Goal: Contribute content: Add original content to the website for others to see

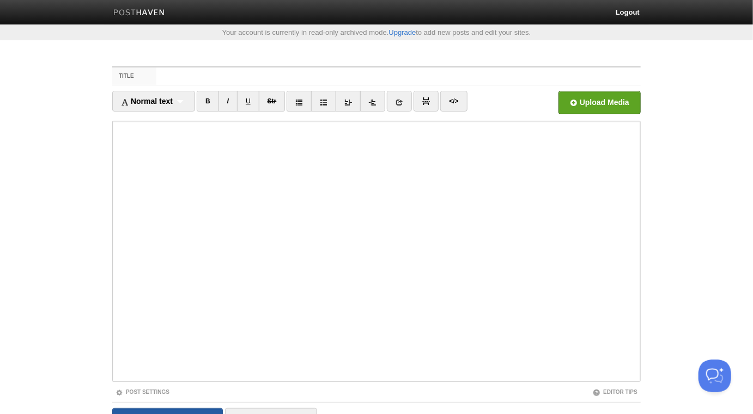
scroll to position [20, 0]
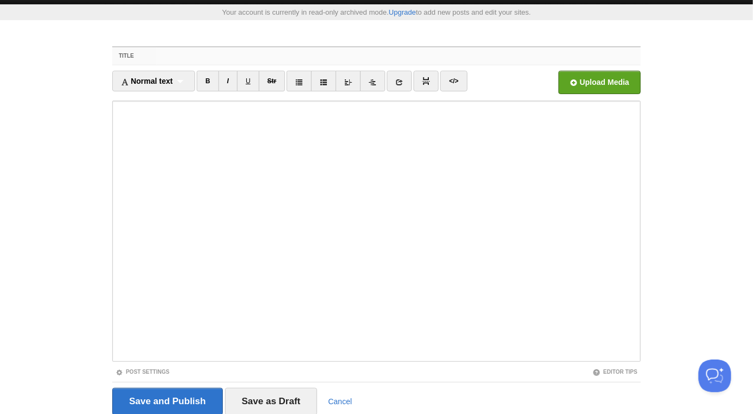
click at [203, 57] on input "Title" at bounding box center [398, 55] width 484 height 17
paste input "The Rulings of the [DEMOGRAPHIC_DATA] in [GEOGRAPHIC_DATA] - [GEOGRAPHIC_DATA][…"
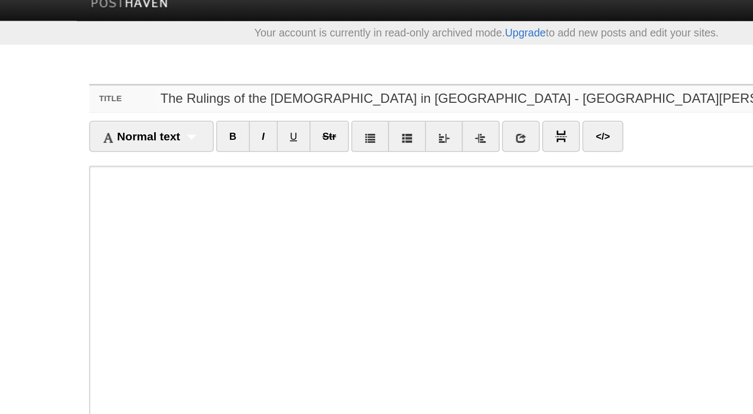
scroll to position [0, 0]
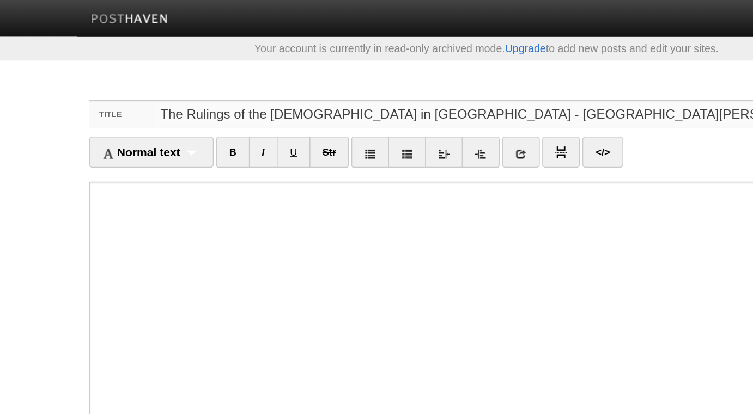
click at [356, 75] on input "The Rulings of the [DEMOGRAPHIC_DATA] in [GEOGRAPHIC_DATA] - [GEOGRAPHIC_DATA][…" at bounding box center [398, 76] width 484 height 17
click at [401, 78] on input "The Rulings of the [DEMOGRAPHIC_DATA] in [GEOGRAPHIC_DATA] - [GEOGRAPHIC_DATA][…" at bounding box center [398, 76] width 484 height 17
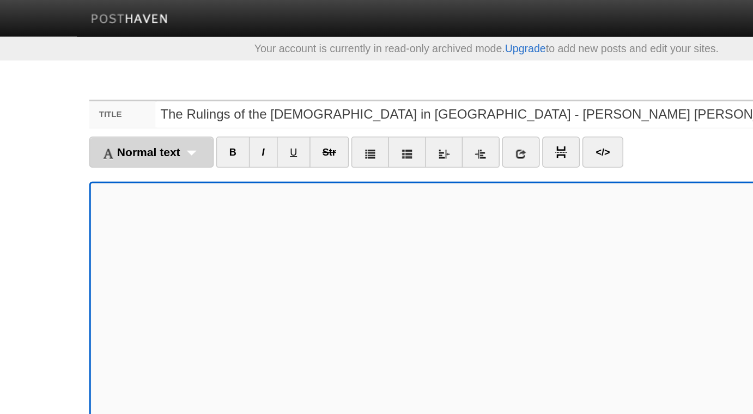
click at [180, 101] on div "Normal text Normal text Heading 1 Heading 2 Heading 3" at bounding box center [153, 101] width 83 height 21
click at [188, 103] on div "Normal text Normal text Heading 1 Heading 2 Heading 3" at bounding box center [153, 101] width 83 height 21
click at [183, 100] on div "Normal text Normal text Heading 1 Heading 2 Heading 3" at bounding box center [153, 101] width 83 height 21
click at [132, 98] on span "Normal text" at bounding box center [147, 101] width 52 height 9
click at [129, 99] on span "Normal text" at bounding box center [147, 101] width 52 height 9
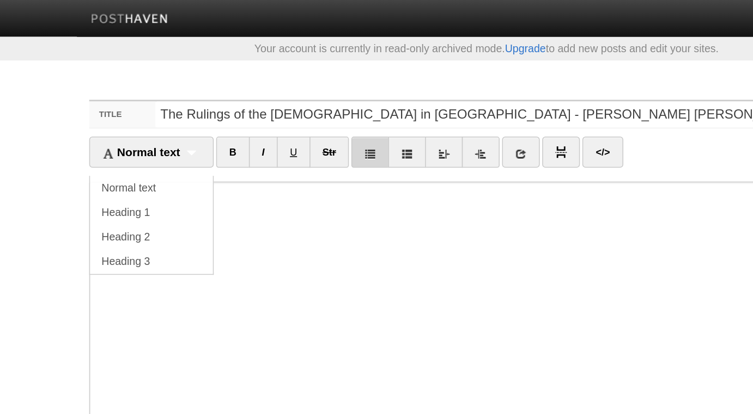
click at [303, 101] on icon at bounding box center [299, 103] width 8 height 8
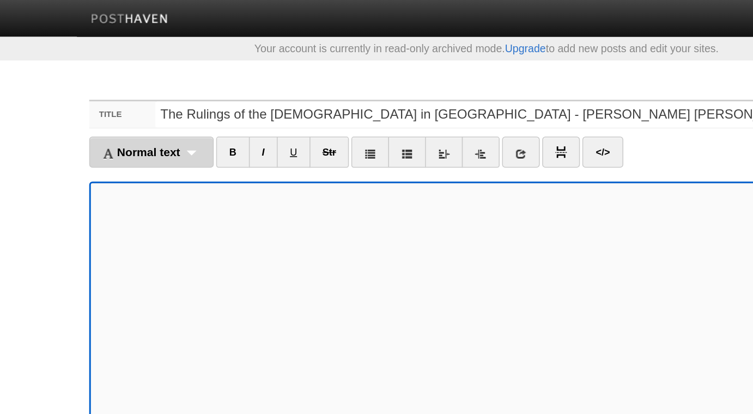
click at [141, 105] on span "Normal text" at bounding box center [147, 101] width 52 height 9
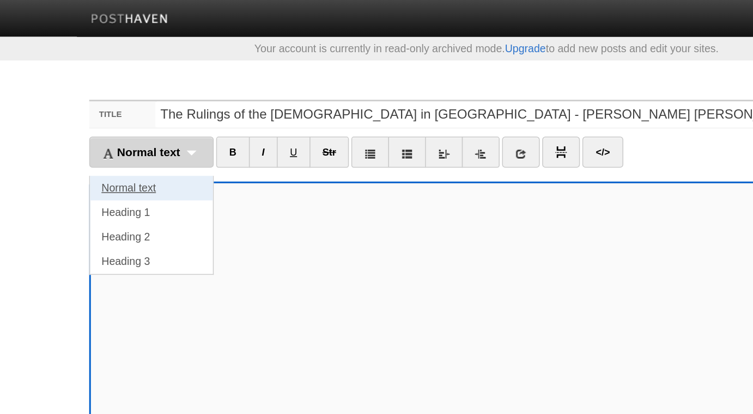
click at [139, 124] on link "Normal text" at bounding box center [154, 125] width 82 height 16
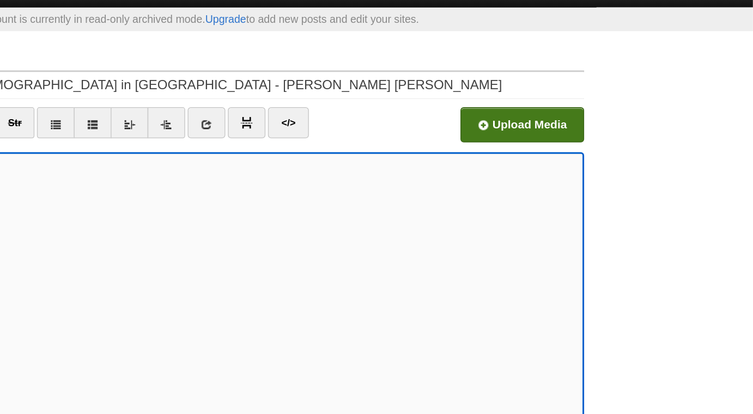
click at [588, 105] on input "file" at bounding box center [270, 106] width 825 height 56
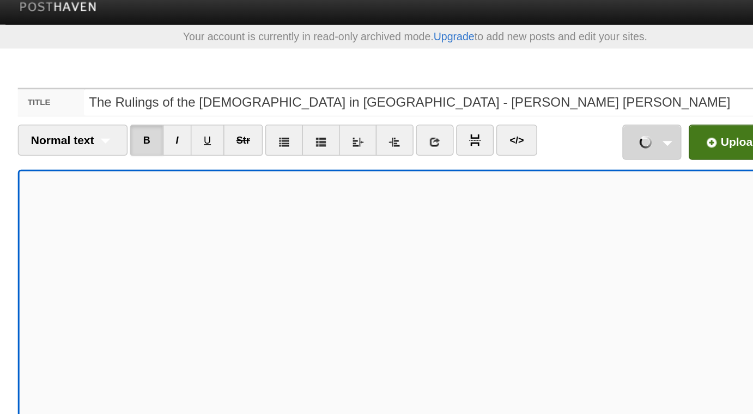
click at [548, 105] on link "Part 1.mp3 71.40 MB Cancel" at bounding box center [533, 102] width 39 height 23
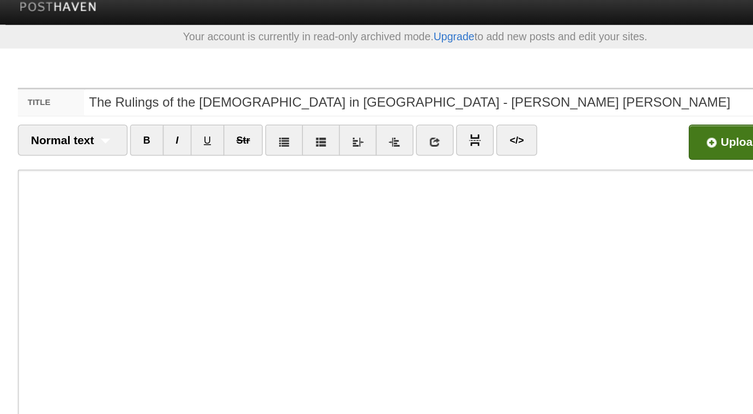
click at [580, 99] on input "file" at bounding box center [270, 106] width 825 height 56
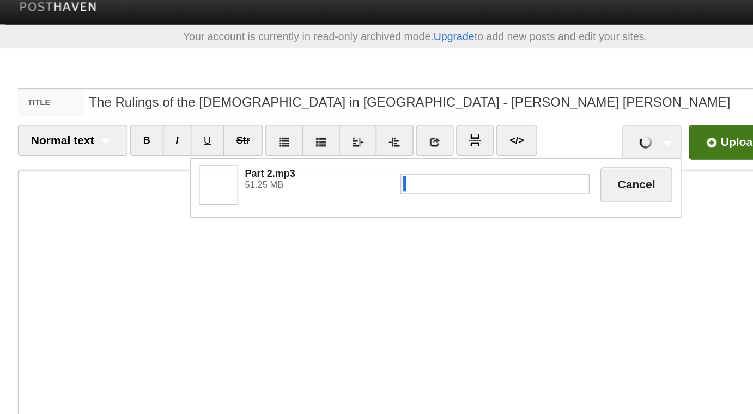
click at [573, 96] on input "file" at bounding box center [270, 106] width 825 height 56
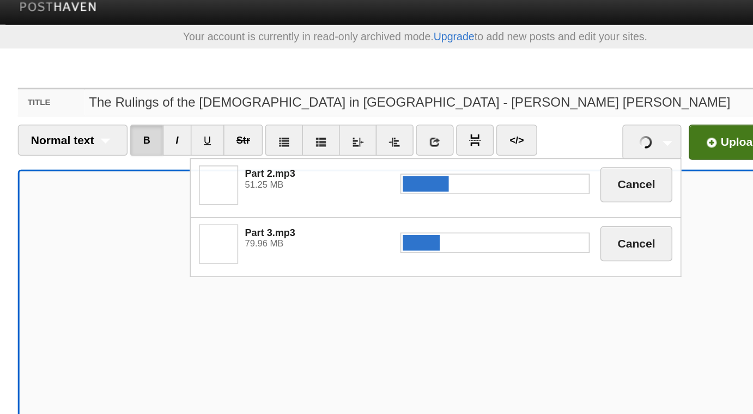
click at [279, 77] on input "The Rulings of the [DEMOGRAPHIC_DATA] in [GEOGRAPHIC_DATA] - [PERSON_NAME] [PER…" at bounding box center [398, 76] width 484 height 17
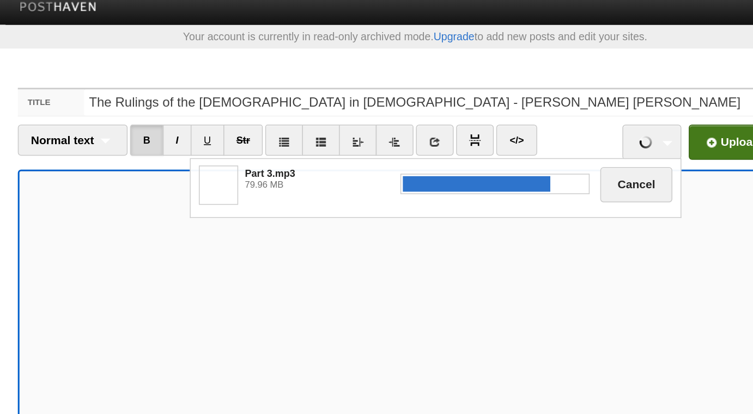
click at [582, 115] on div "Part 3.mp3 79.96 MB Cancel Upload Media" at bounding box center [575, 106] width 132 height 30
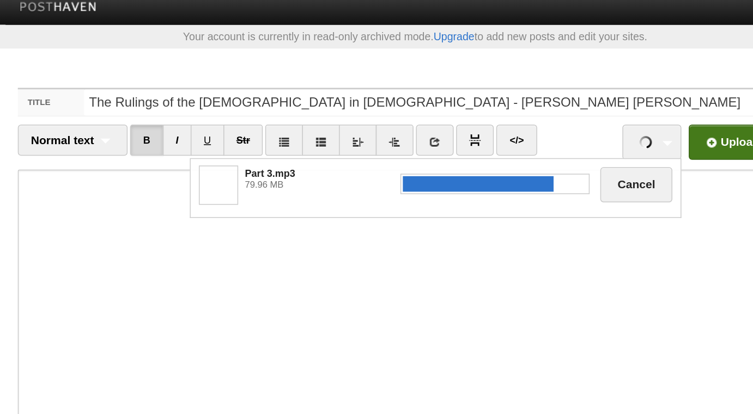
click at [579, 109] on input "file" at bounding box center [270, 106] width 825 height 56
click at [576, 103] on input "file" at bounding box center [270, 106] width 825 height 56
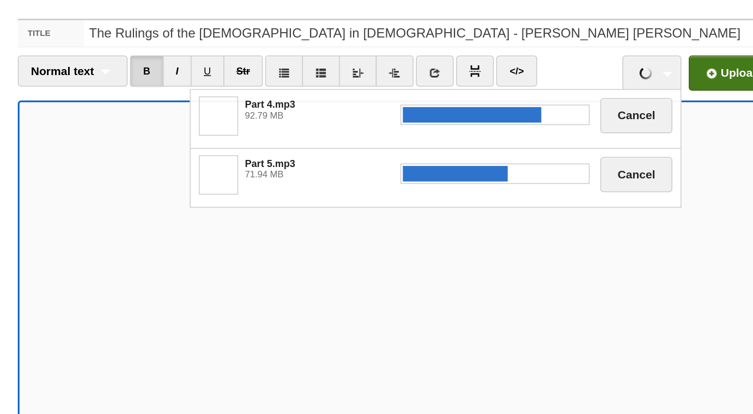
click at [582, 106] on input "file" at bounding box center [270, 106] width 825 height 56
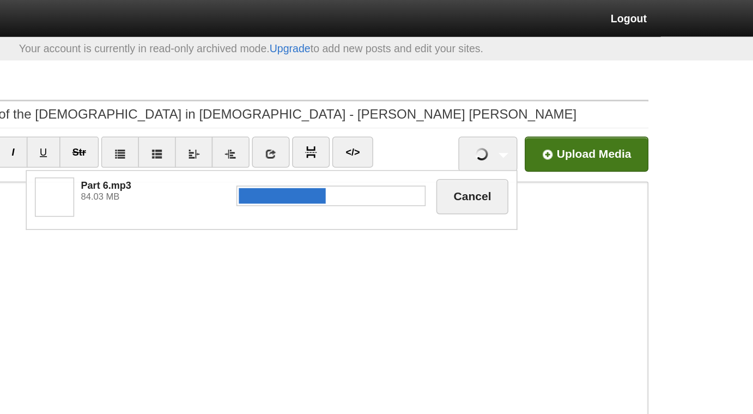
click at [606, 109] on input "file" at bounding box center [270, 106] width 825 height 56
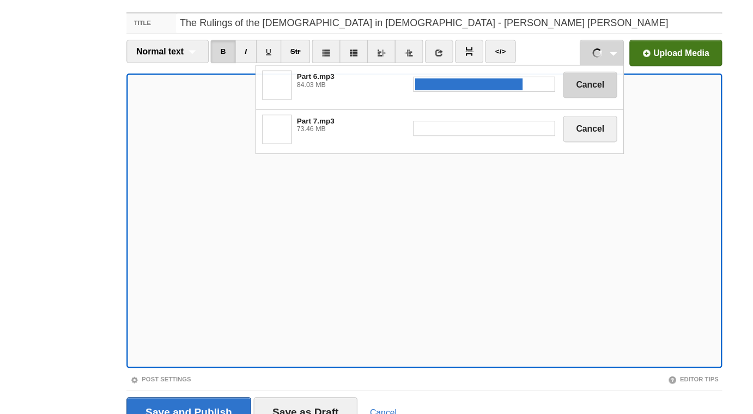
scroll to position [8, 0]
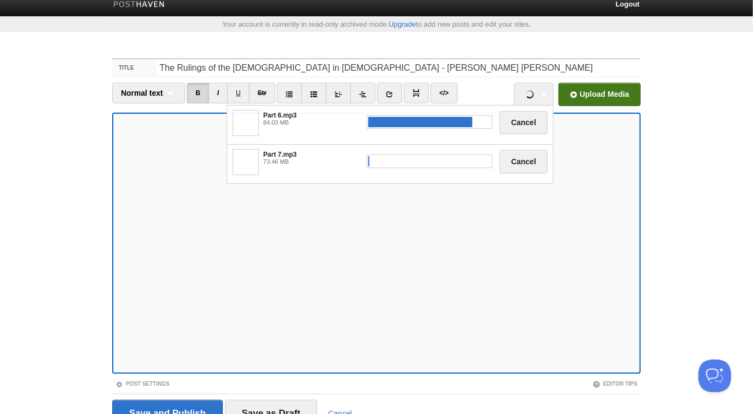
click at [588, 92] on input "file" at bounding box center [270, 98] width 825 height 56
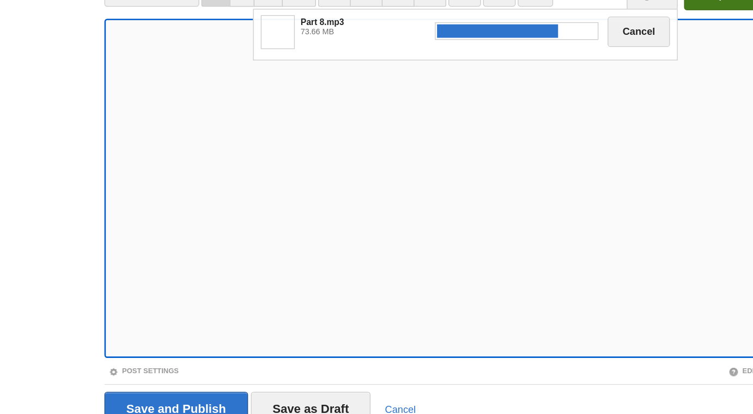
scroll to position [11, 0]
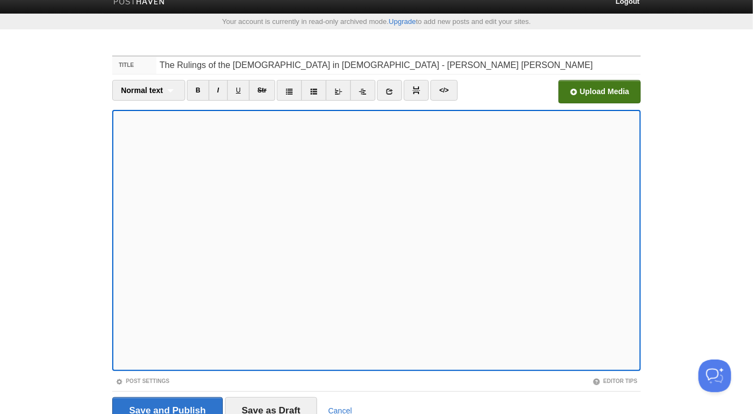
click at [605, 87] on input "file" at bounding box center [270, 95] width 825 height 56
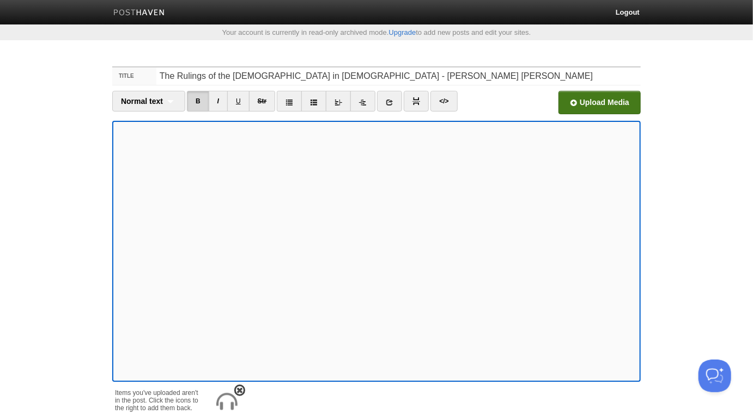
click at [227, 395] on img at bounding box center [226, 402] width 26 height 26
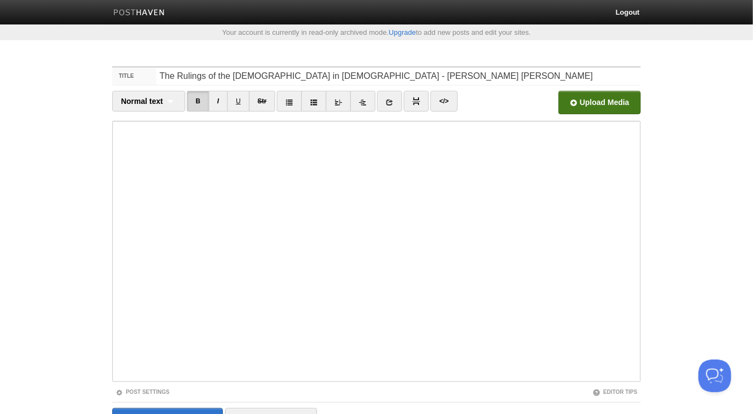
click at [578, 103] on input "file" at bounding box center [270, 106] width 825 height 56
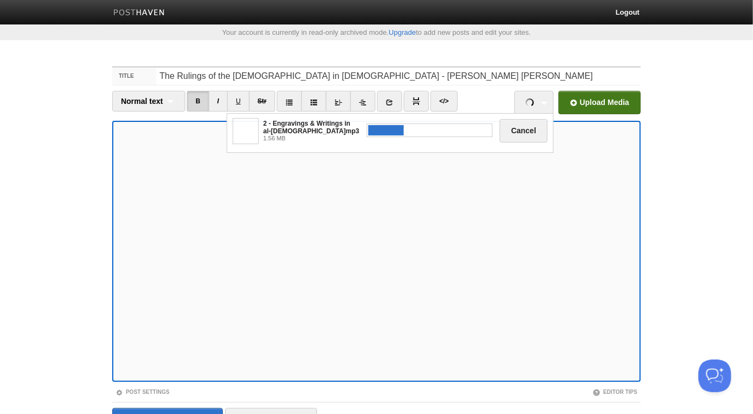
click at [581, 100] on input "file" at bounding box center [270, 106] width 825 height 56
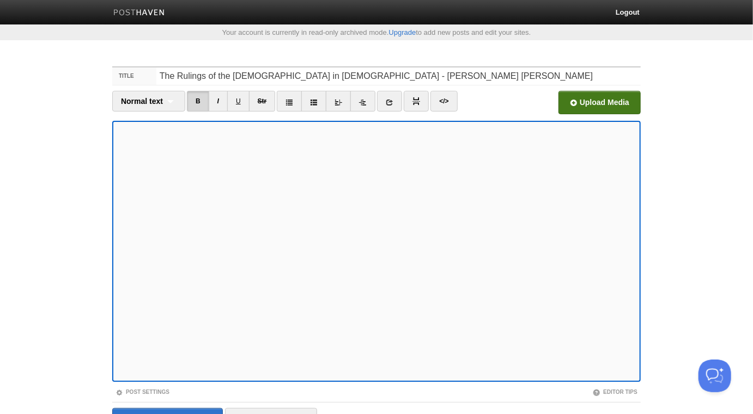
click at [597, 109] on input "file" at bounding box center [270, 106] width 825 height 56
click at [228, 407] on img at bounding box center [226, 402] width 26 height 26
click at [578, 98] on input "file" at bounding box center [270, 106] width 825 height 56
click at [588, 102] on input "file" at bounding box center [270, 106] width 825 height 56
click at [589, 101] on input "file" at bounding box center [270, 106] width 825 height 56
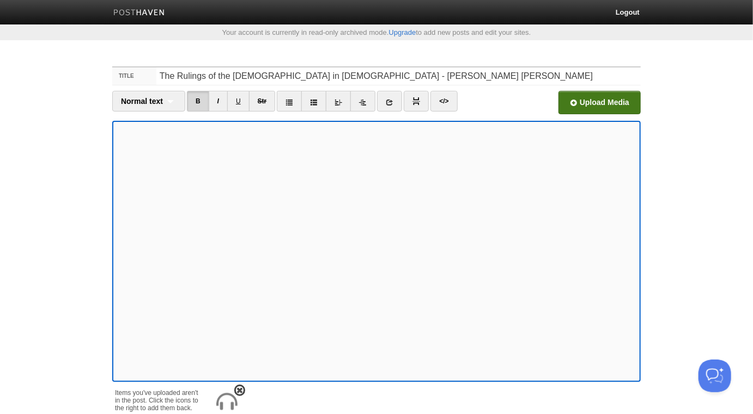
click at [230, 396] on img at bounding box center [226, 402] width 26 height 26
click at [576, 103] on input "file" at bounding box center [270, 106] width 825 height 56
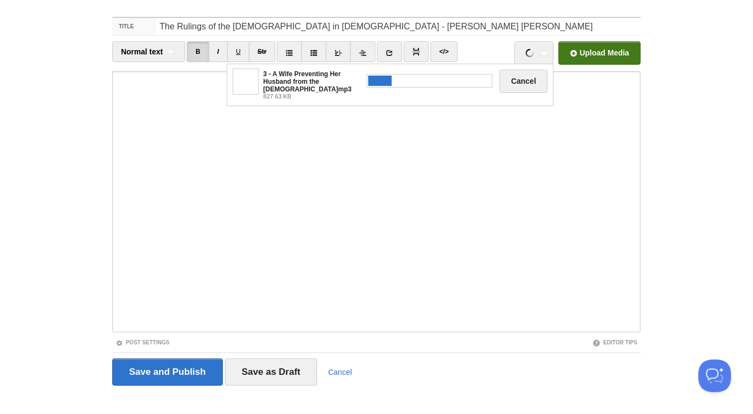
scroll to position [61, 0]
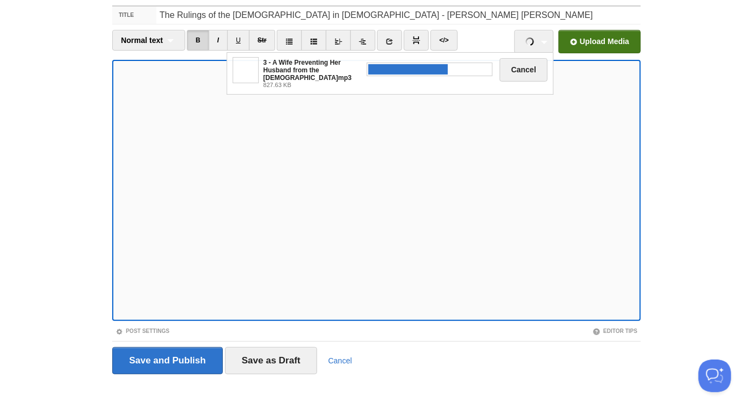
click at [609, 38] on input "file" at bounding box center [270, 45] width 825 height 56
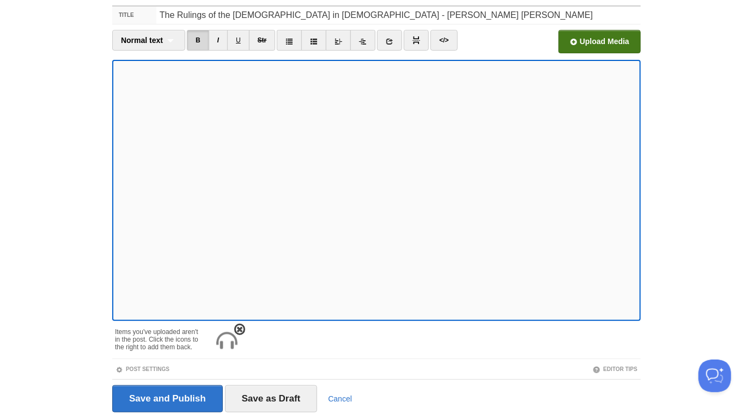
click at [230, 343] on img at bounding box center [226, 341] width 26 height 26
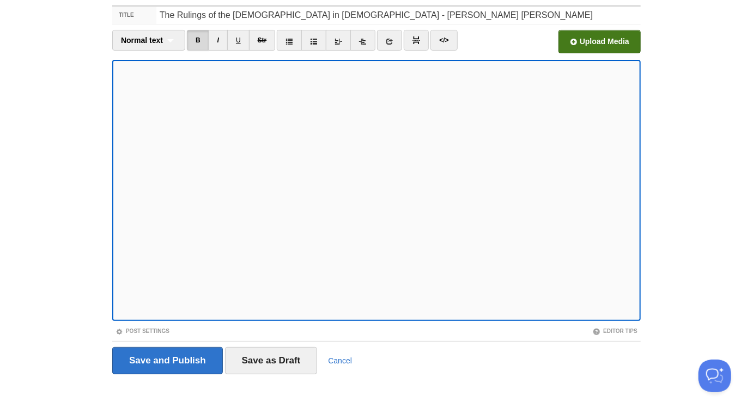
click at [579, 38] on input "file" at bounding box center [270, 45] width 825 height 56
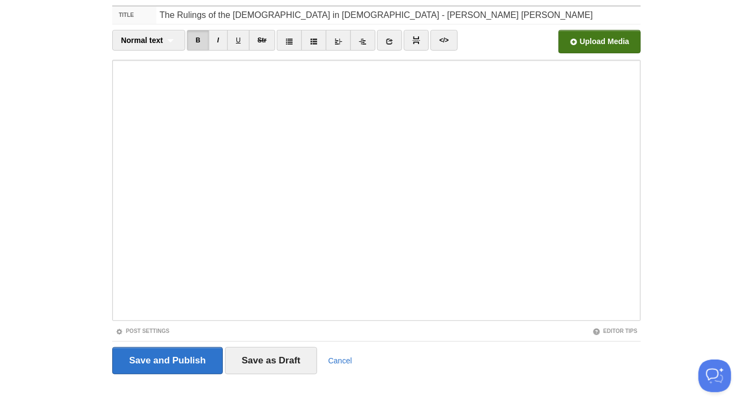
click at [571, 41] on input "file" at bounding box center [270, 45] width 825 height 56
click at [583, 41] on input "file" at bounding box center [270, 45] width 825 height 56
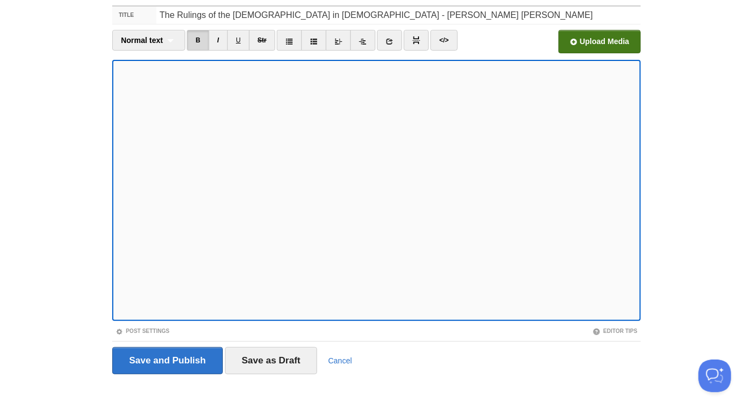
click at [582, 43] on input "file" at bounding box center [270, 45] width 825 height 56
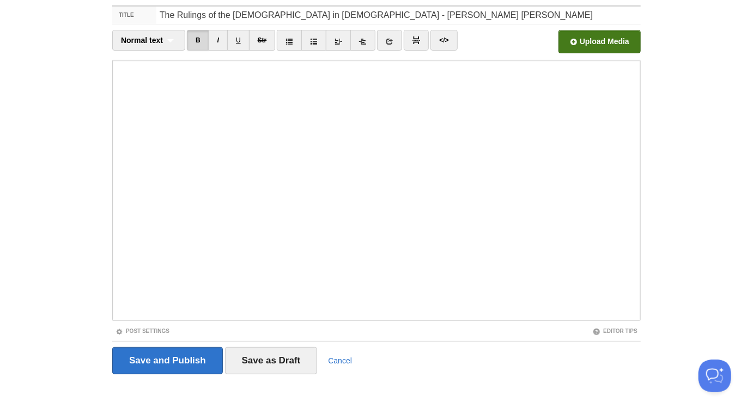
click at [577, 46] on input "file" at bounding box center [270, 45] width 825 height 56
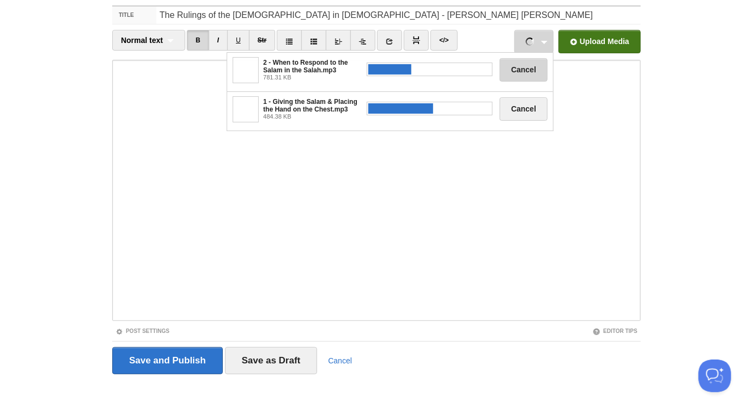
click at [539, 60] on button "Cancel" at bounding box center [523, 69] width 48 height 23
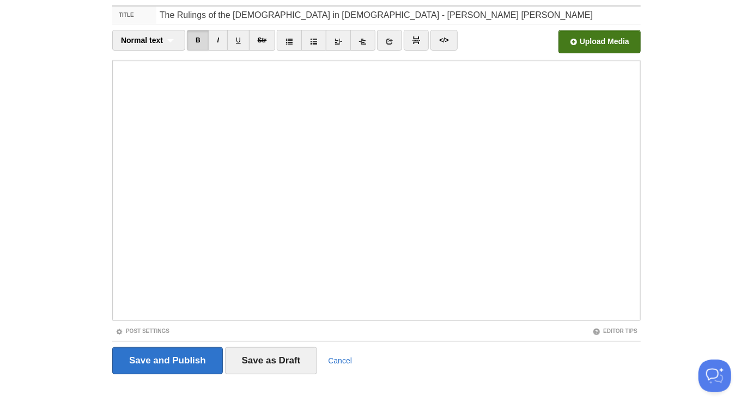
click at [542, 45] on div "2 - When to Respond to the Salam in the [DEMOGRAPHIC_DATA]mp3 781.31 KB Cancel …" at bounding box center [575, 45] width 132 height 30
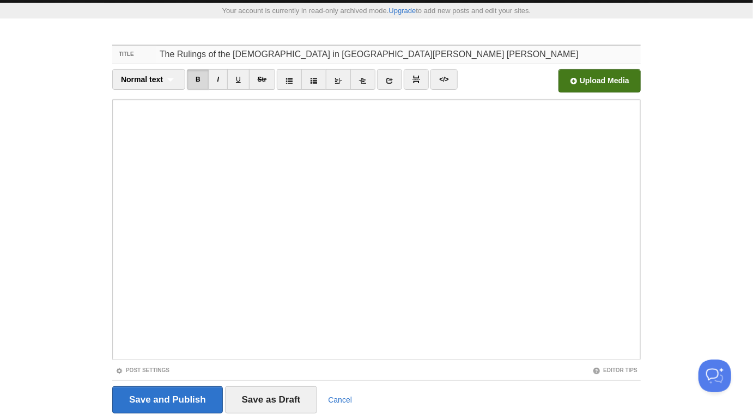
scroll to position [24, 0]
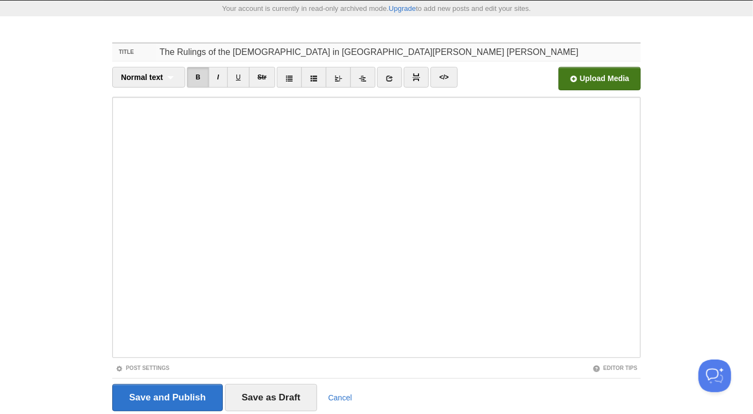
type input "The Rulings of the [DEMOGRAPHIC_DATA] in [GEOGRAPHIC_DATA][PERSON_NAME] [PERSON…"
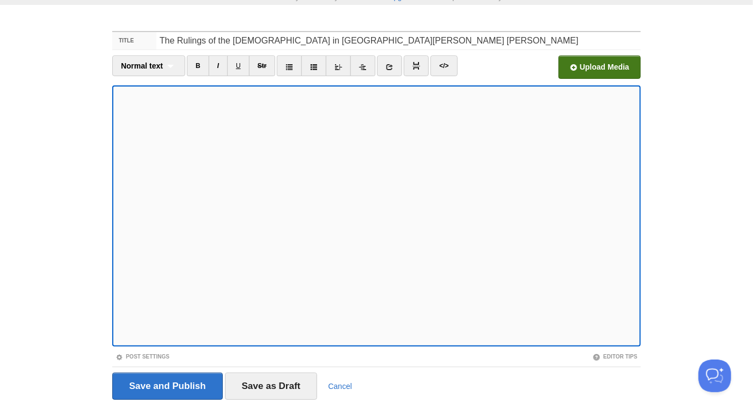
scroll to position [40, 0]
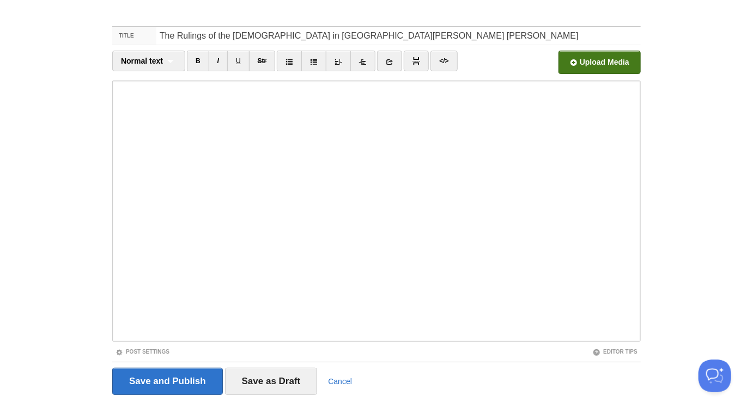
click at [589, 53] on input "file" at bounding box center [270, 66] width 825 height 56
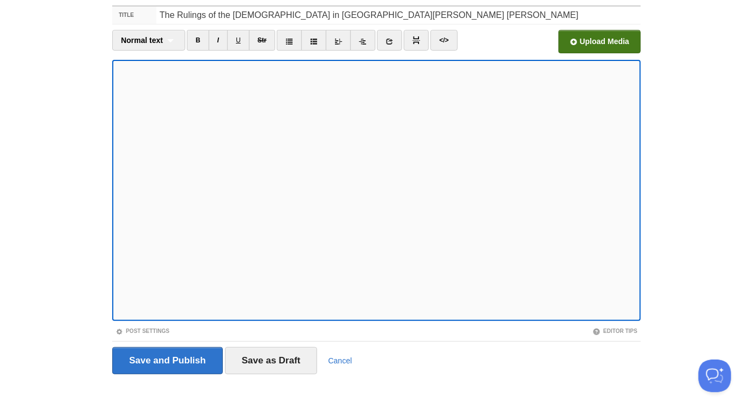
scroll to position [61, 0]
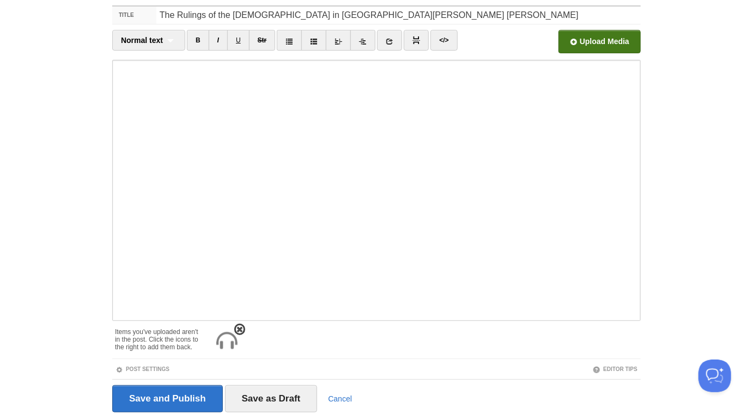
click at [238, 327] on span at bounding box center [240, 330] width 8 height 8
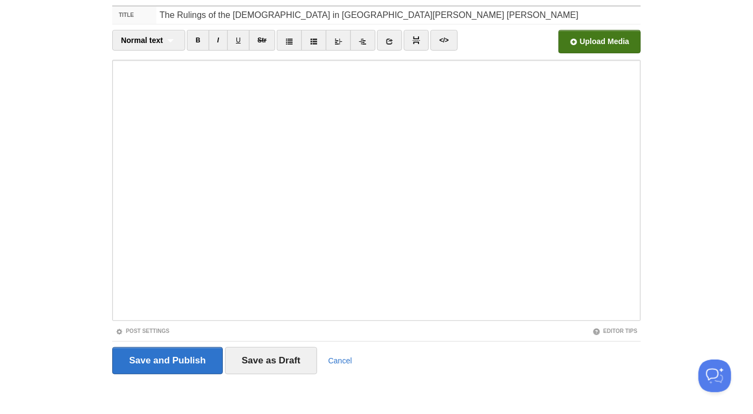
click at [585, 40] on input "file" at bounding box center [270, 45] width 825 height 56
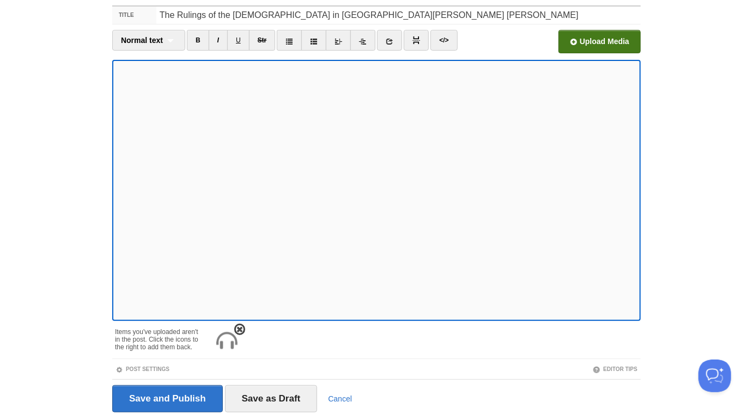
click at [224, 340] on img at bounding box center [226, 341] width 26 height 26
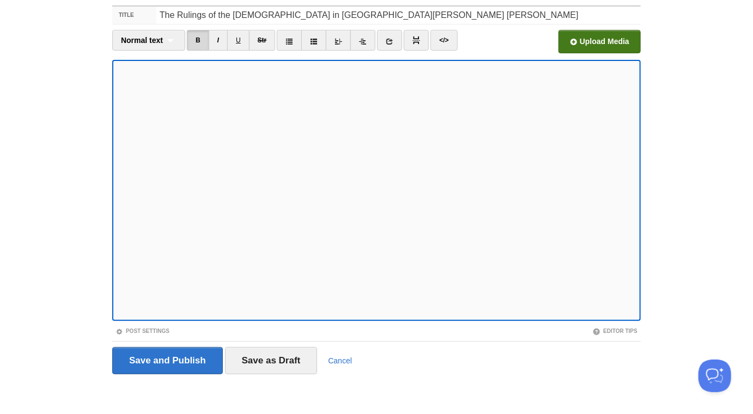
click at [579, 35] on input "file" at bounding box center [270, 45] width 825 height 56
click at [585, 39] on input "file" at bounding box center [270, 45] width 825 height 56
click at [595, 45] on input "file" at bounding box center [270, 45] width 825 height 56
click at [602, 51] on input "file" at bounding box center [270, 45] width 825 height 56
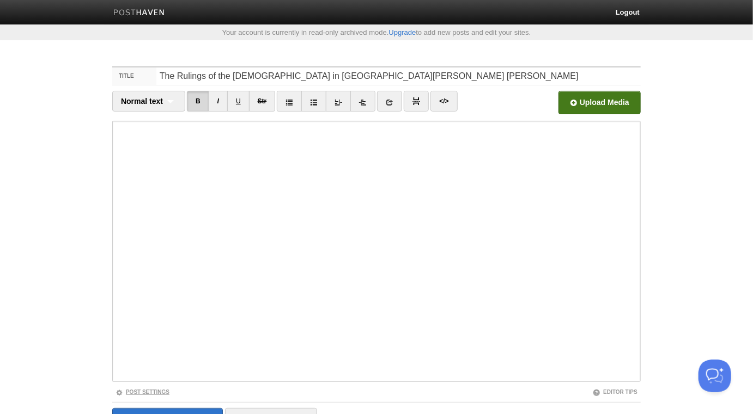
click at [149, 390] on link "Post Settings" at bounding box center [142, 392] width 54 height 6
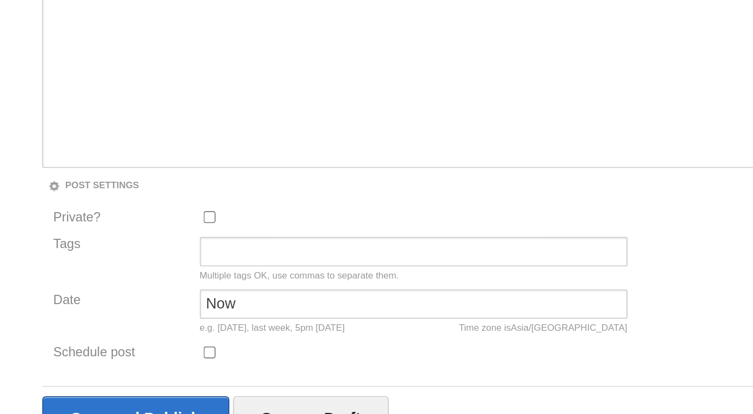
scroll to position [170, 0]
click at [210, 240] on input "Private?" at bounding box center [211, 241] width 7 height 7
checkbox input "true"
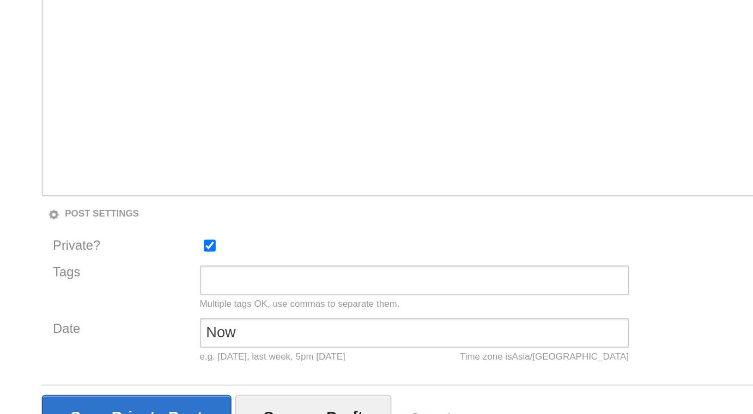
scroll to position [152, 0]
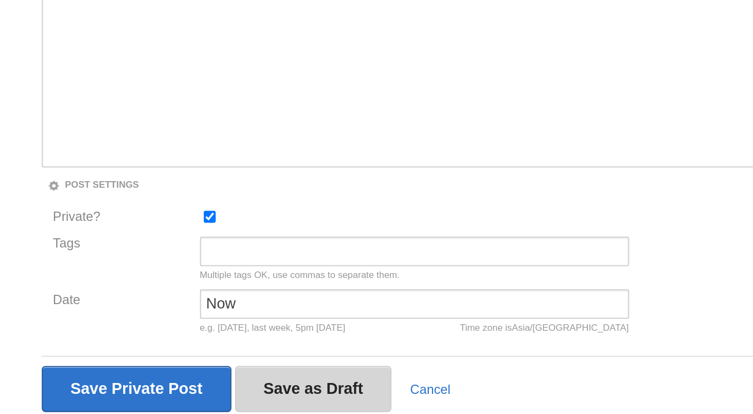
click at [257, 359] on input "Save as Draft" at bounding box center [272, 360] width 93 height 27
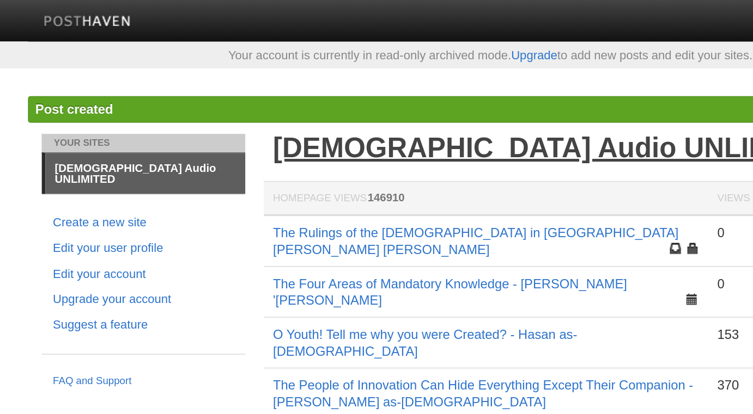
click at [298, 84] on link "[DEMOGRAPHIC_DATA] Audio UNLIMITED" at bounding box center [413, 87] width 331 height 18
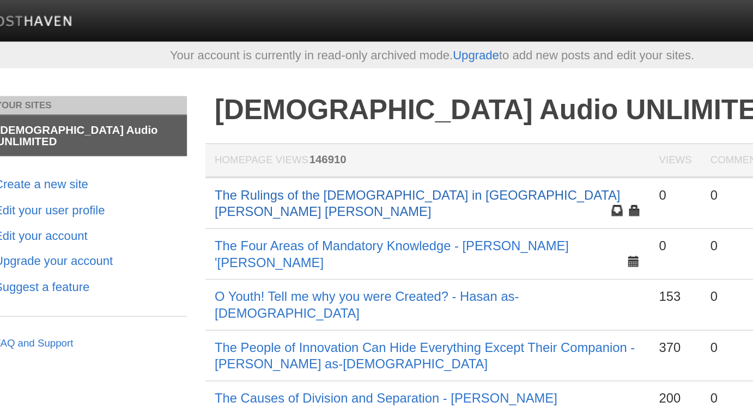
click at [365, 116] on link "The Rulings of the [DEMOGRAPHIC_DATA] in [GEOGRAPHIC_DATA][PERSON_NAME] [PERSON…" at bounding box center [367, 120] width 239 height 19
